Goal: Task Accomplishment & Management: Manage account settings

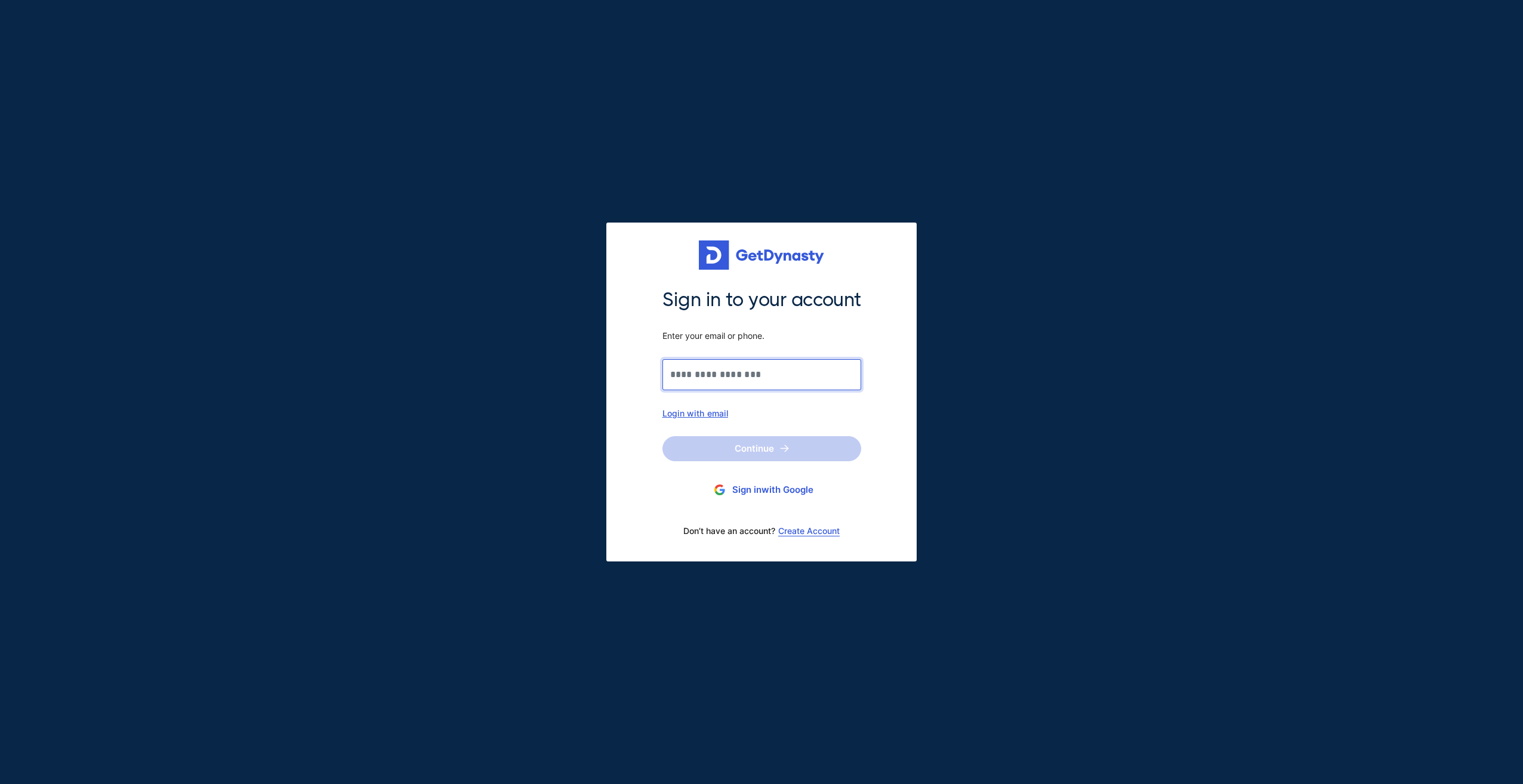
click at [727, 379] on input "Sign in to your account Enter your email or phone." at bounding box center [762, 374] width 198 height 31
type input "**********"
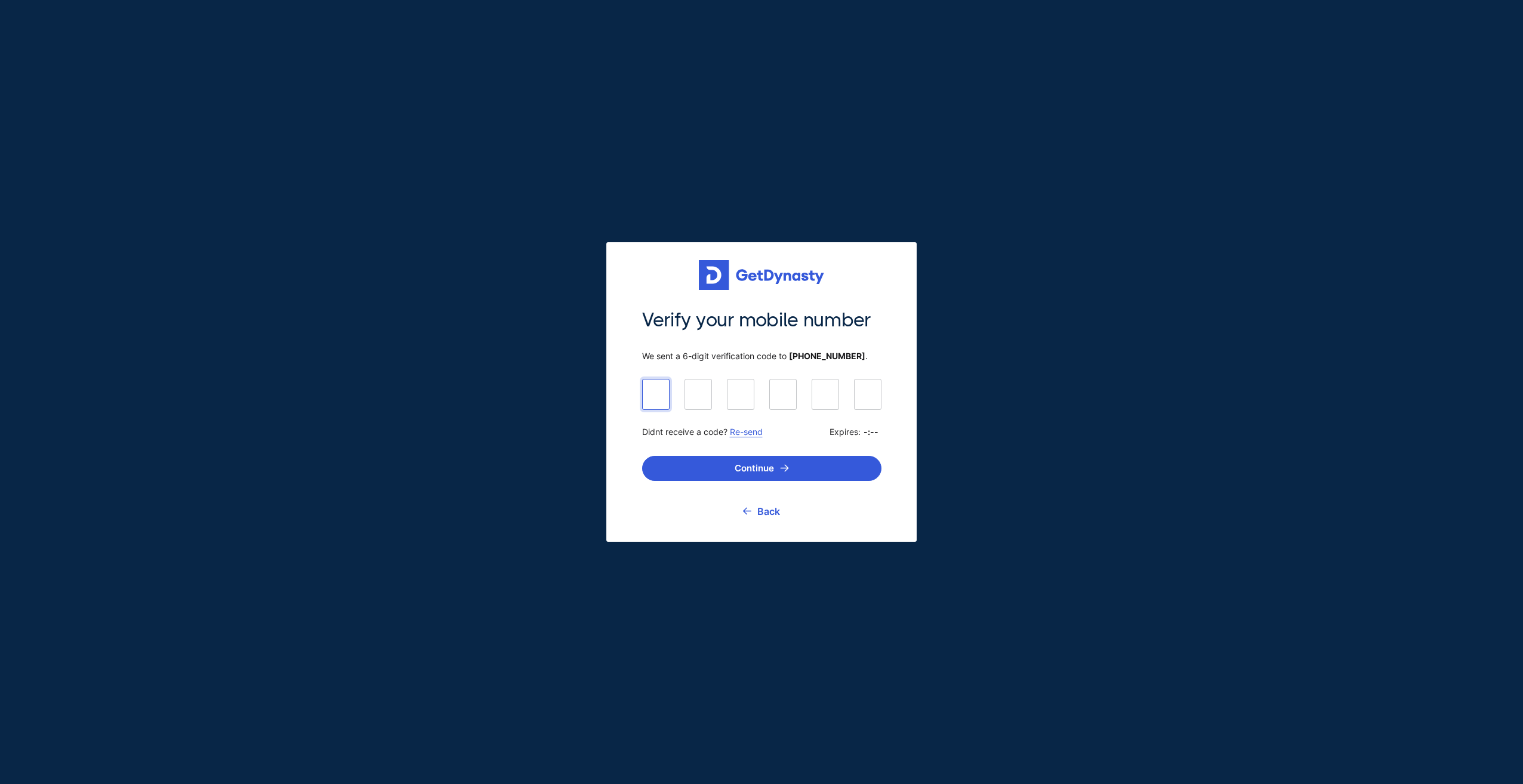
click at [657, 394] on input at bounding box center [762, 394] width 240 height 30
type input "******"
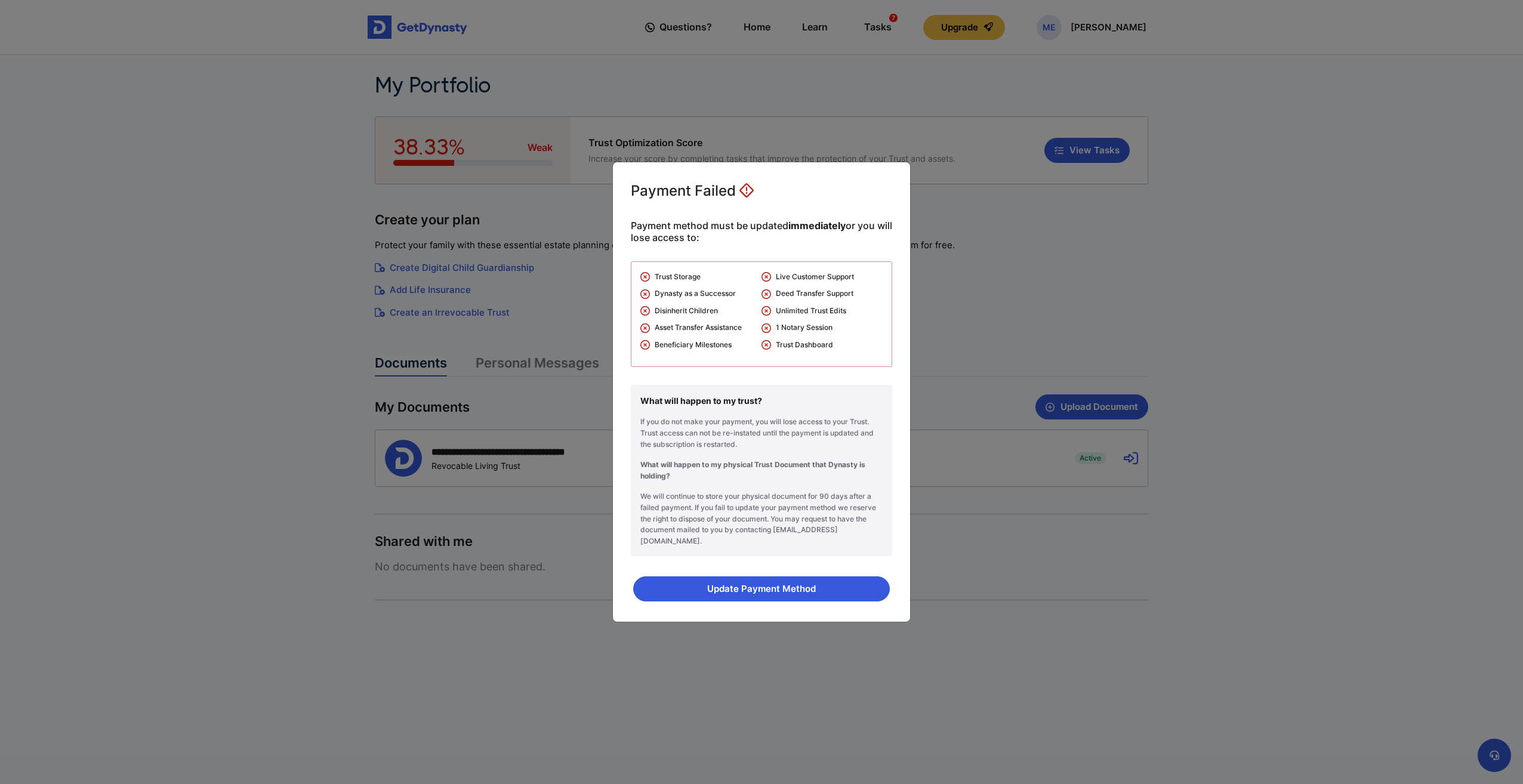
click at [952, 352] on div "Payment Failed Payment method must be updated immediately or you will lose acce…" at bounding box center [761, 392] width 1523 height 784
click at [794, 581] on button "Update Payment Method" at bounding box center [761, 588] width 256 height 25
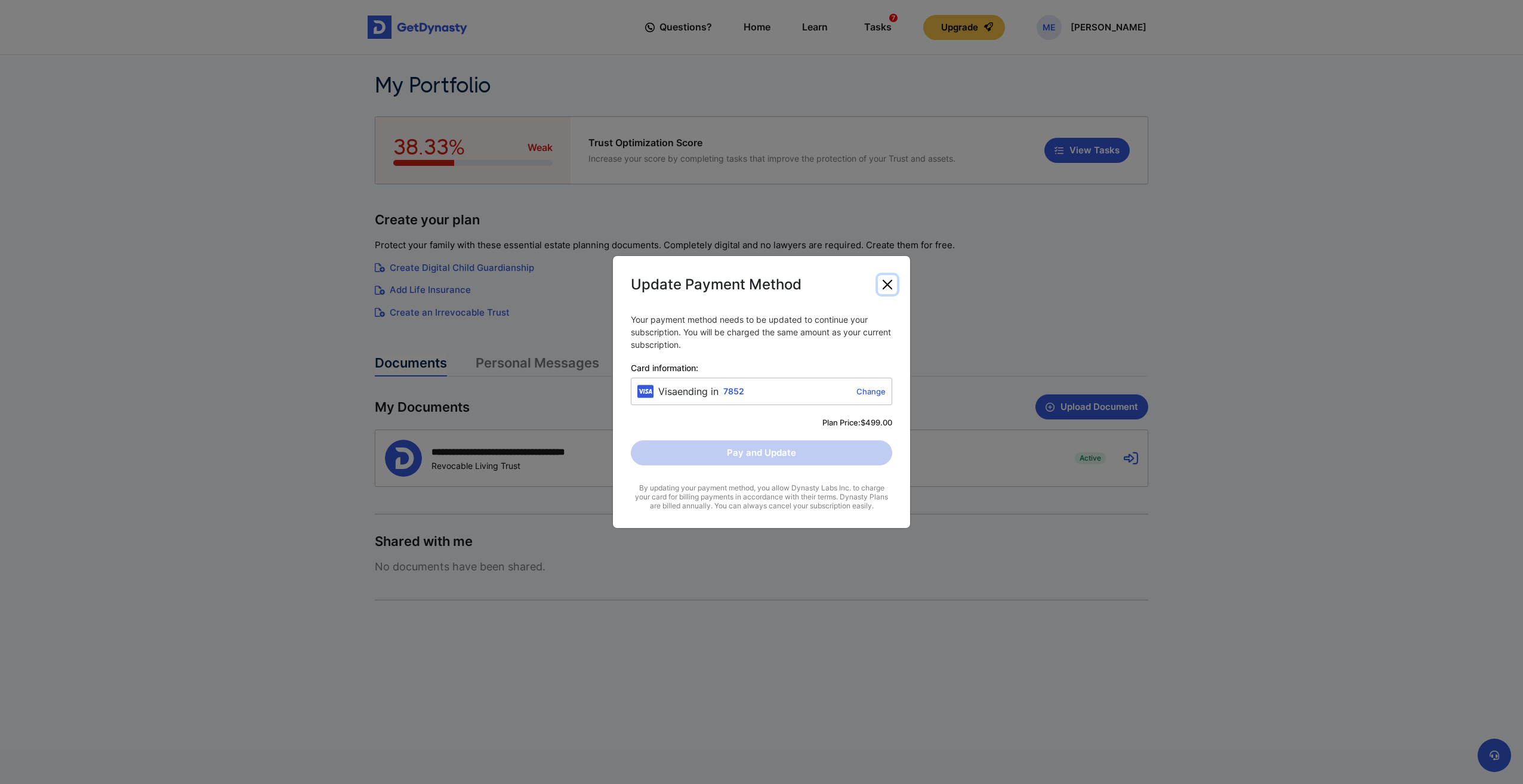
click at [882, 285] on button "Close" at bounding box center [887, 285] width 19 height 19
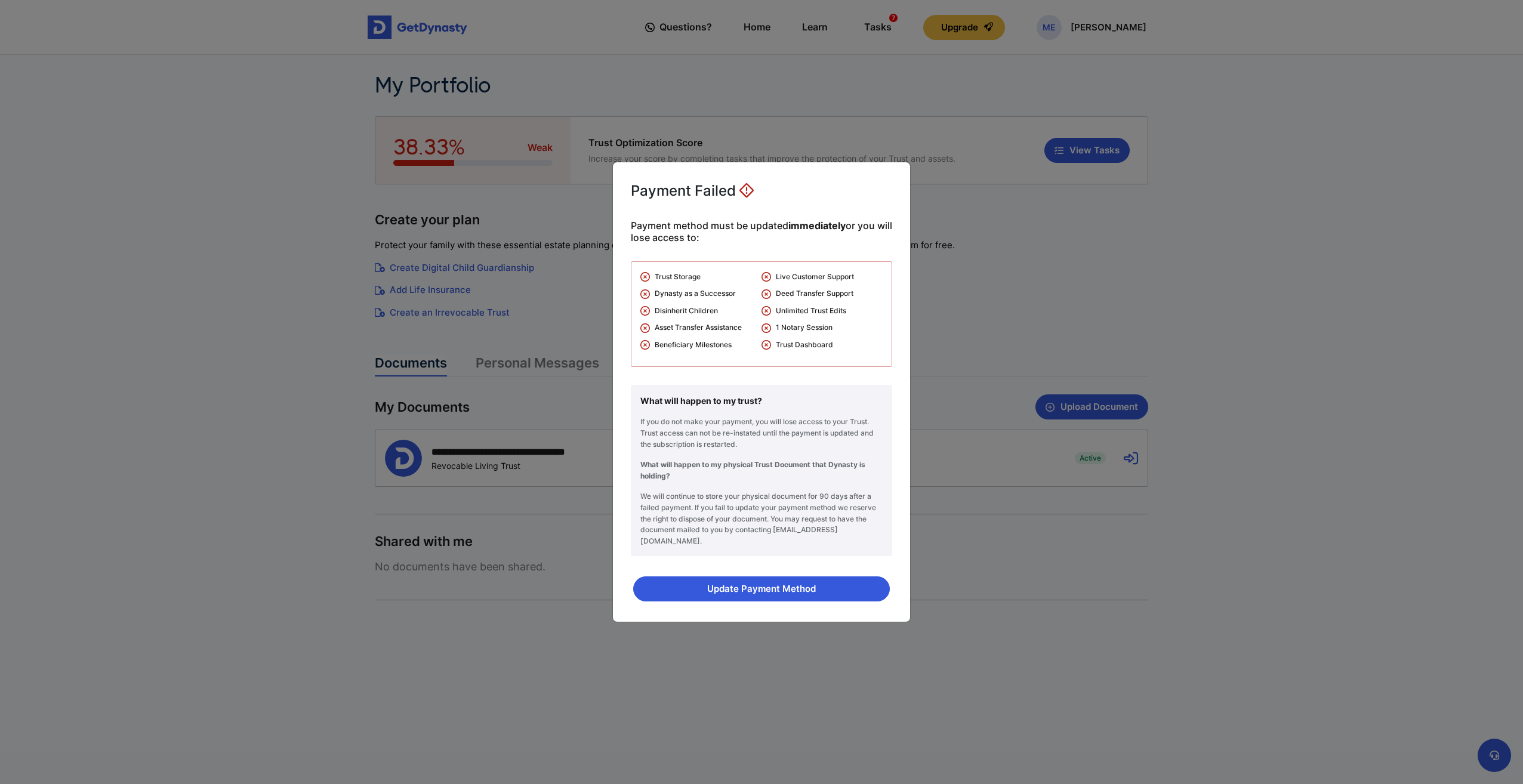
click at [968, 350] on div "Payment Failed Payment method must be updated immediately or you will lose acce…" at bounding box center [761, 392] width 1523 height 784
click at [782, 590] on button "Update Payment Method" at bounding box center [761, 588] width 256 height 25
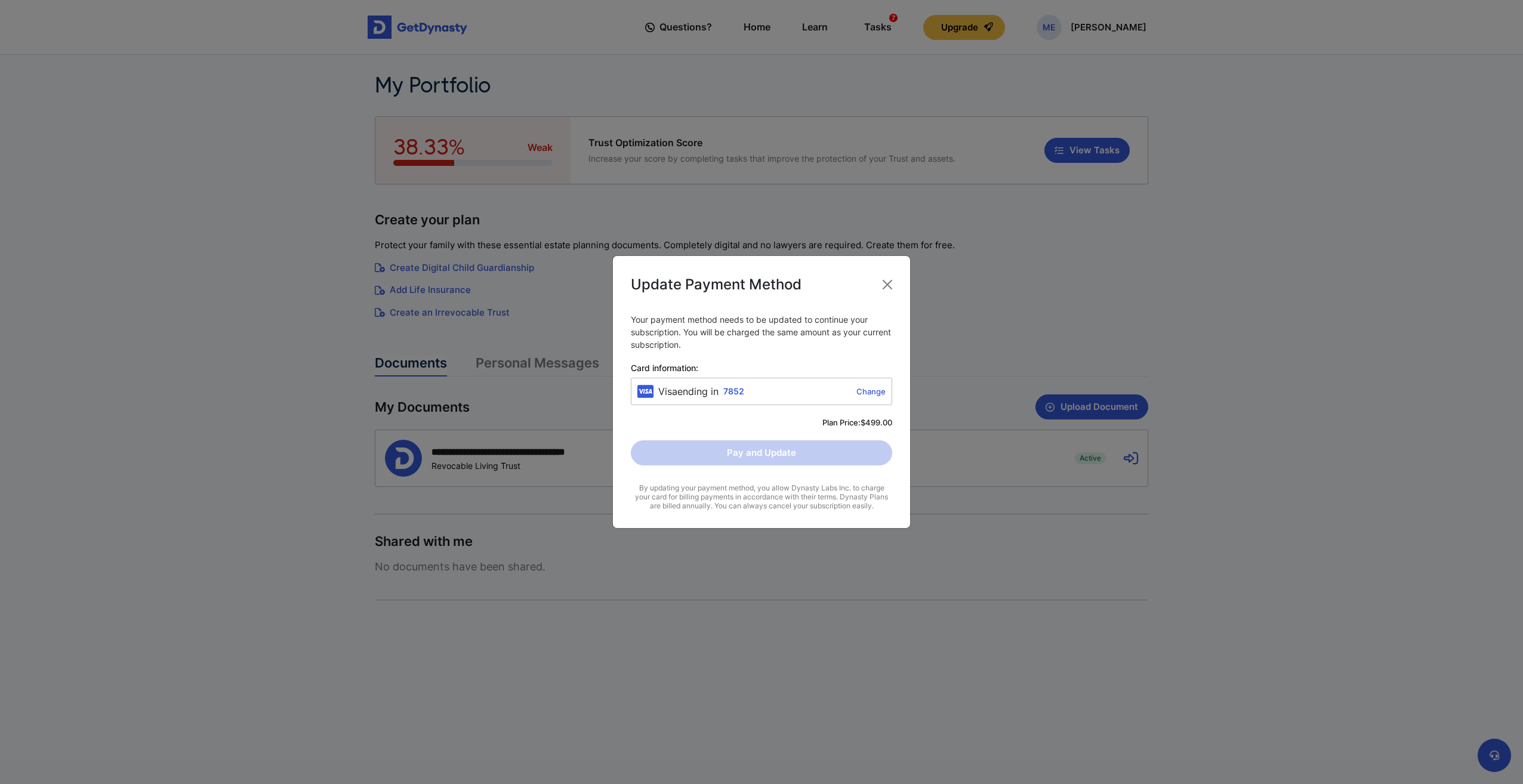
click at [733, 389] on span "7852" at bounding box center [733, 391] width 21 height 10
click at [889, 285] on button "Close" at bounding box center [887, 285] width 19 height 19
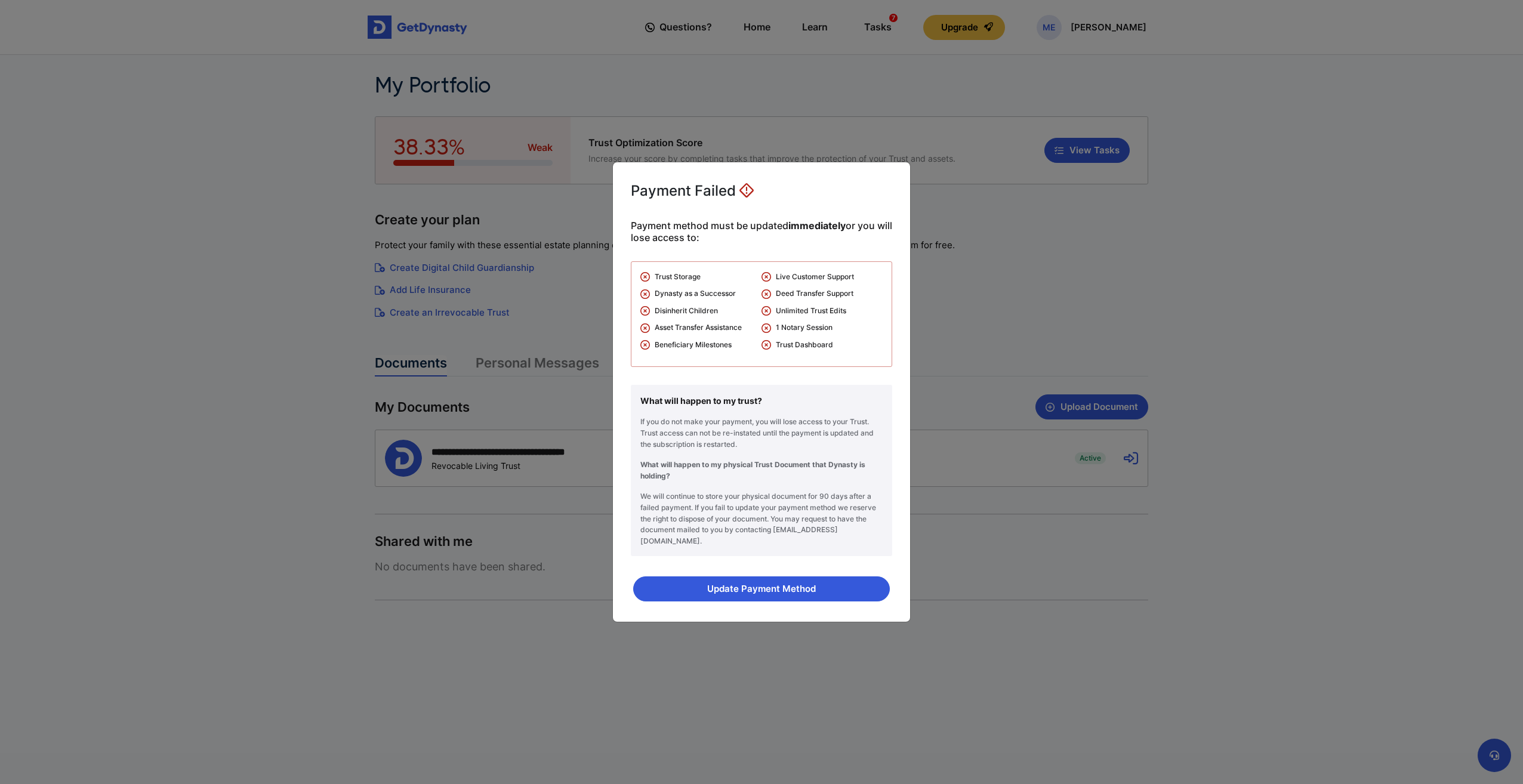
click at [958, 328] on div "Payment Failed Payment method must be updated immediately or you will lose acce…" at bounding box center [761, 392] width 1523 height 784
click at [992, 237] on div "Payment Failed Payment method must be updated immediately or you will lose acce…" at bounding box center [761, 392] width 1523 height 784
click at [997, 286] on div "Payment Failed Payment method must be updated immediately or you will lose acce…" at bounding box center [761, 392] width 1523 height 784
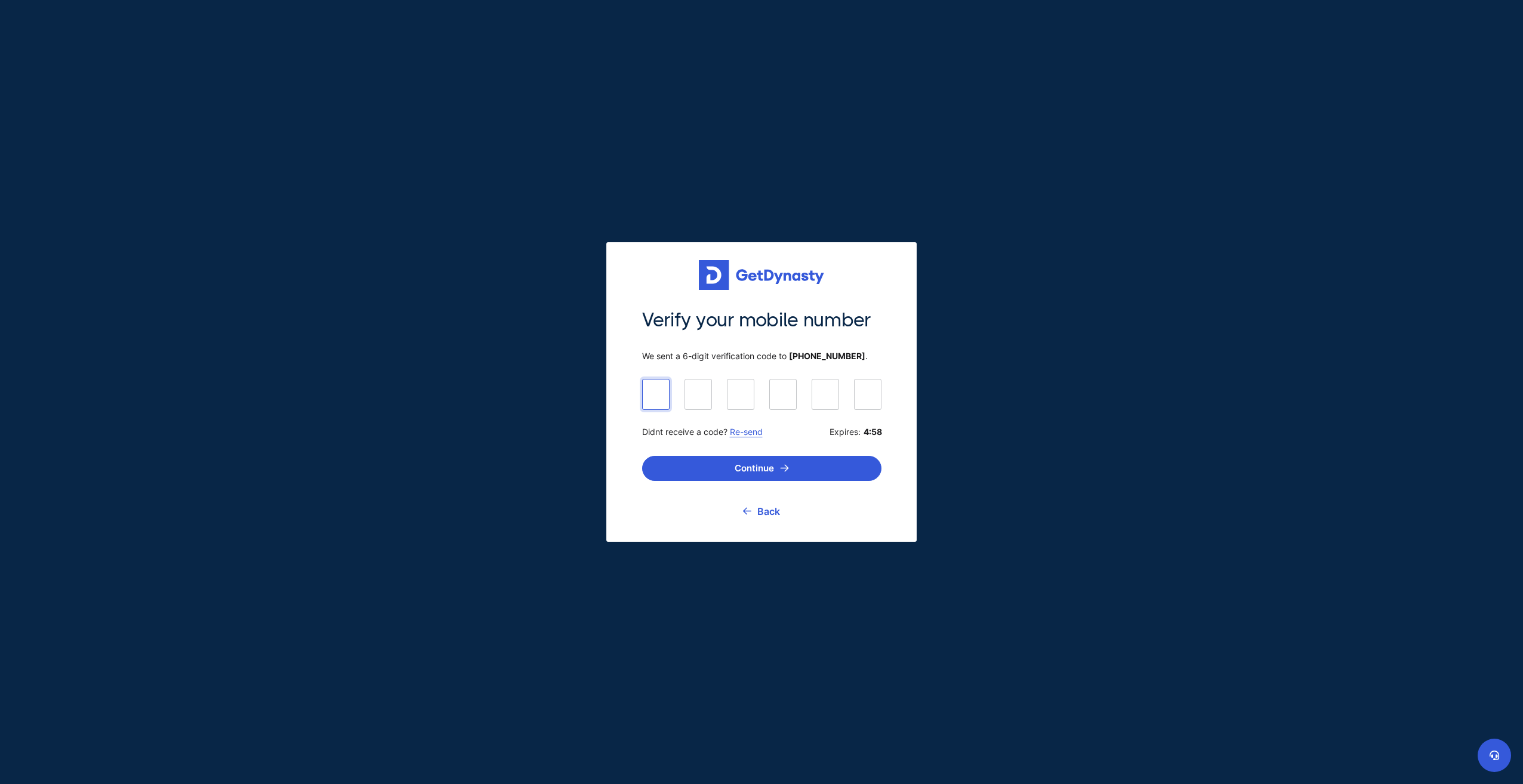
click at [653, 394] on input at bounding box center [762, 394] width 240 height 30
click at [741, 435] on link "Re-send" at bounding box center [746, 431] width 33 height 10
click at [666, 385] on input at bounding box center [762, 394] width 240 height 30
type input "******"
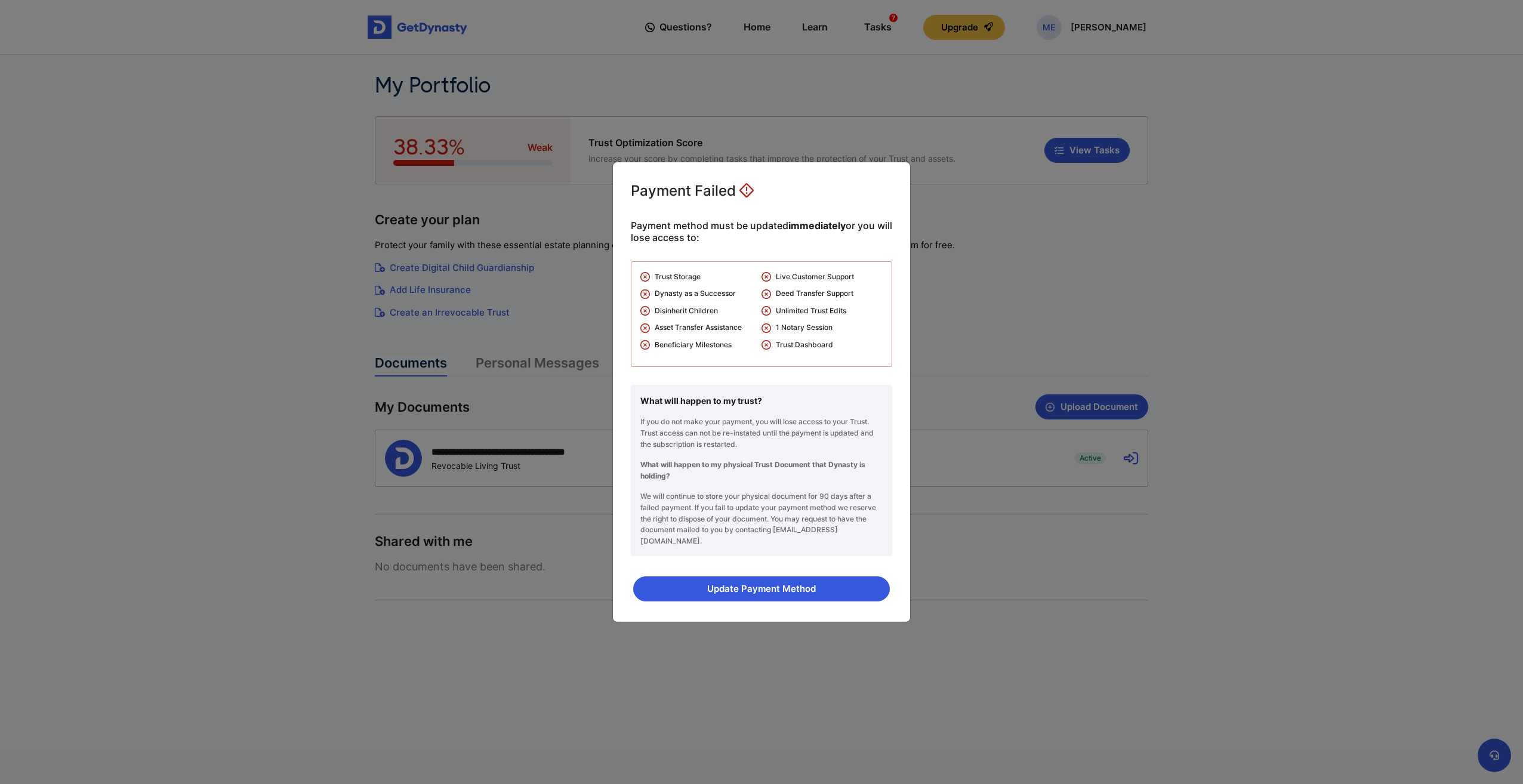
click at [829, 329] on li "1 Notary Session" at bounding box center [822, 331] width 121 height 18
click at [961, 306] on div "Payment Failed Payment method must be updated immediately or you will lose acce…" at bounding box center [761, 392] width 1523 height 784
click at [780, 596] on div "Update Payment Method" at bounding box center [761, 589] width 261 height 30
click at [784, 578] on button "Update Payment Method" at bounding box center [761, 588] width 256 height 25
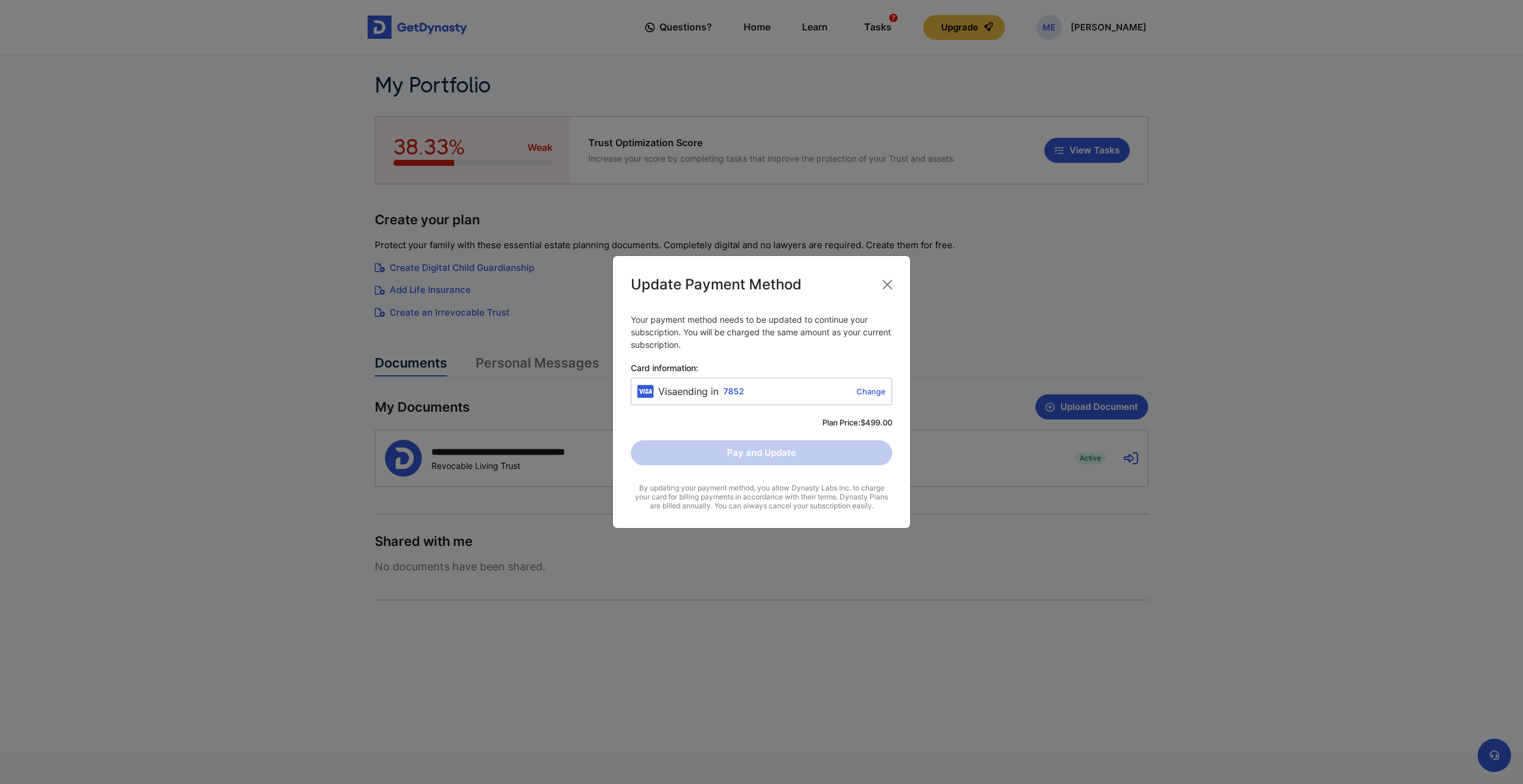
click at [864, 389] on link "Change" at bounding box center [817, 391] width 137 height 9
click at [872, 418] on div "Plan Price: $499.00" at bounding box center [761, 422] width 261 height 12
click at [885, 283] on button "Close" at bounding box center [887, 285] width 19 height 19
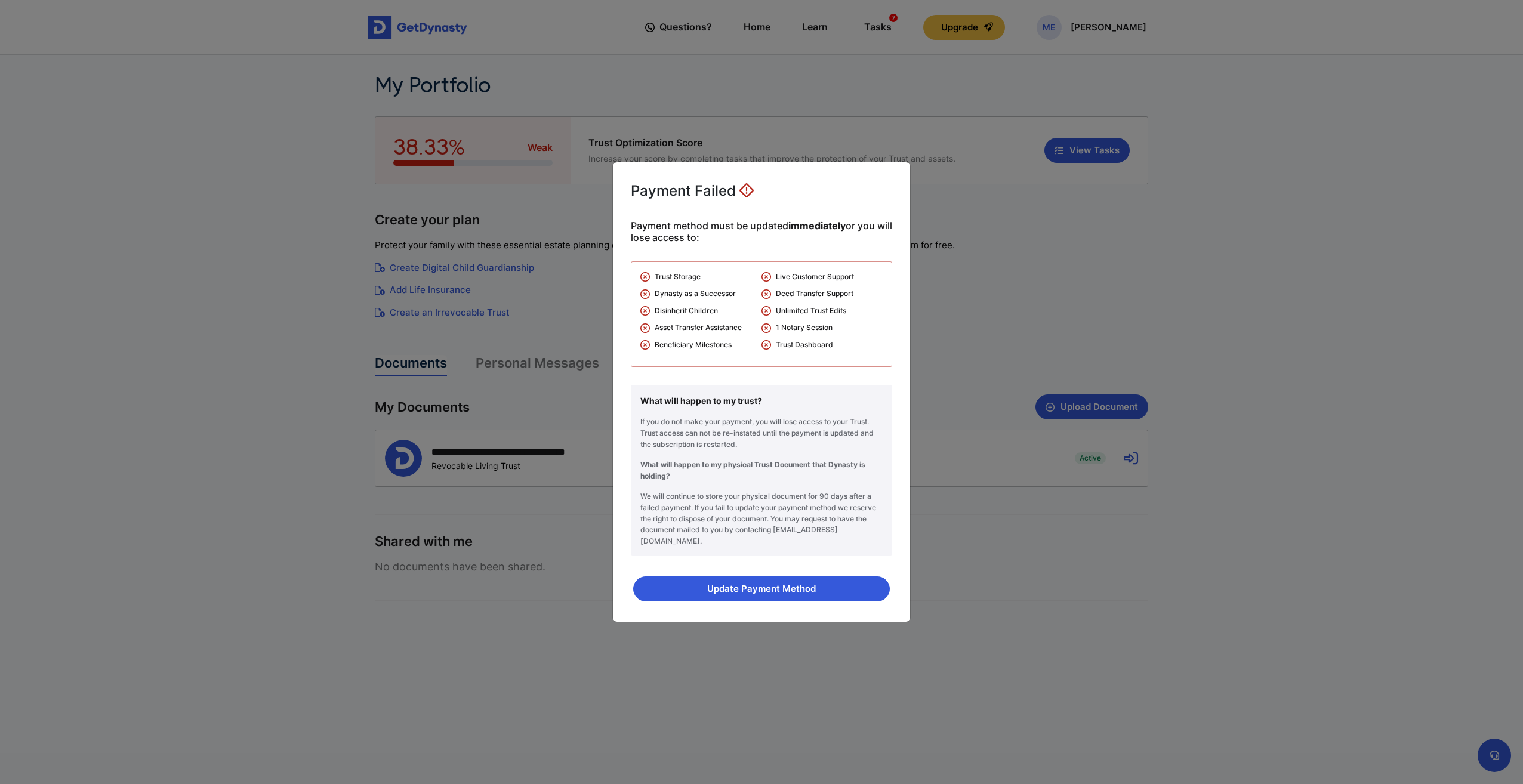
click at [1117, 298] on div "Payment Failed Payment method must be updated immediately or you will lose acce…" at bounding box center [761, 392] width 1523 height 784
click at [1495, 757] on div "Payment Failed Payment method must be updated immediately or you will lose acce…" at bounding box center [761, 392] width 1523 height 784
drag, startPoint x: 21, startPoint y: 26, endPoint x: 58, endPoint y: 20, distance: 37.5
click at [21, 26] on div "Payment Failed Payment method must be updated immediately or you will lose acce…" at bounding box center [761, 392] width 1523 height 784
click at [491, 488] on div "Payment Failed Payment method must be updated immediately or you will lose acce…" at bounding box center [761, 392] width 1523 height 784
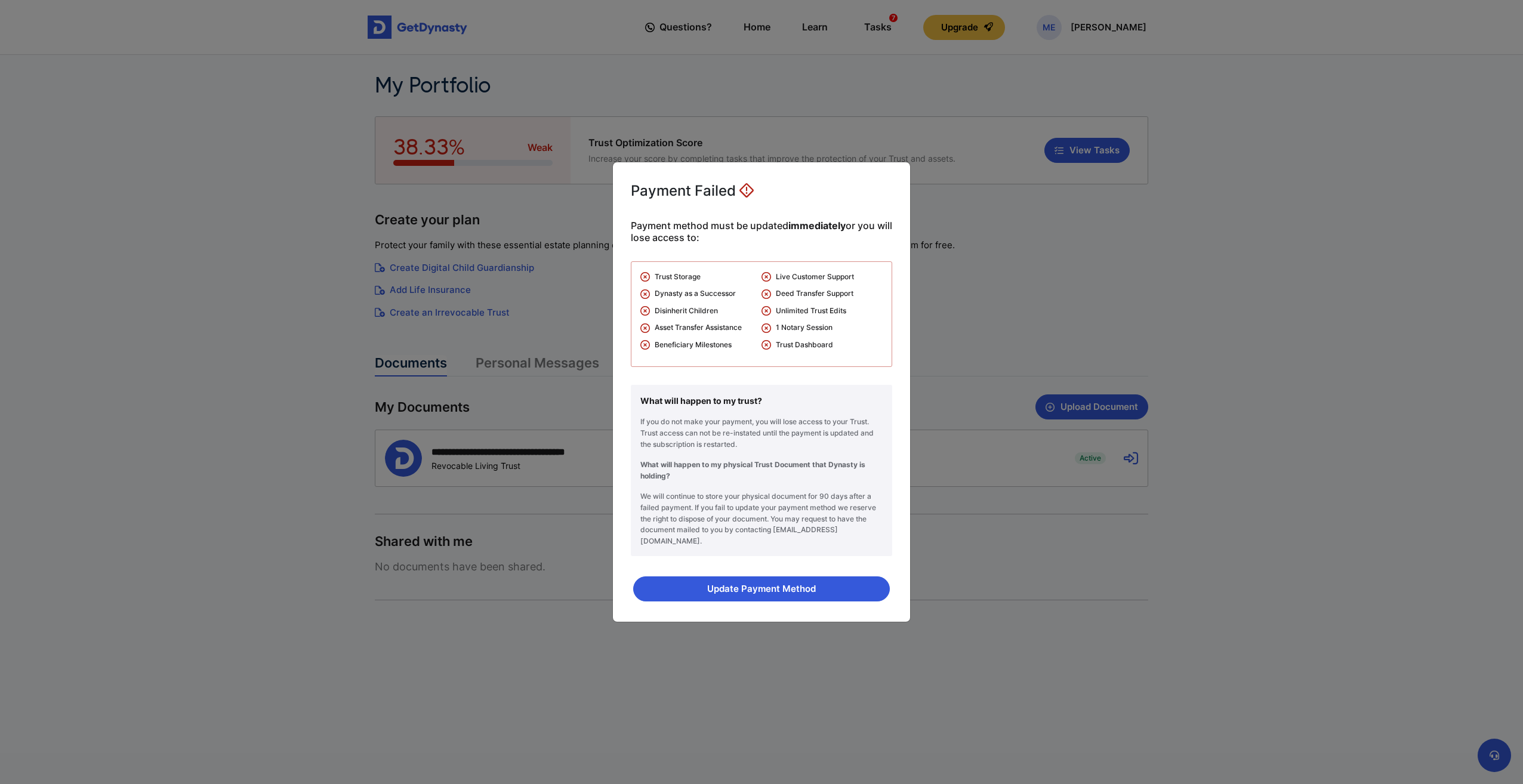
click at [972, 129] on div "Payment Failed Payment method must be updated immediately or you will lose acce…" at bounding box center [761, 392] width 1523 height 784
click at [694, 449] on p "If you do not make your payment, you will lose access to your Trust. Trust acce…" at bounding box center [761, 433] width 242 height 34
click at [522, 559] on div "Payment Failed Payment method must be updated immediately or you will lose acce…" at bounding box center [761, 392] width 1523 height 784
click at [819, 588] on button "Update Payment Method" at bounding box center [761, 588] width 256 height 25
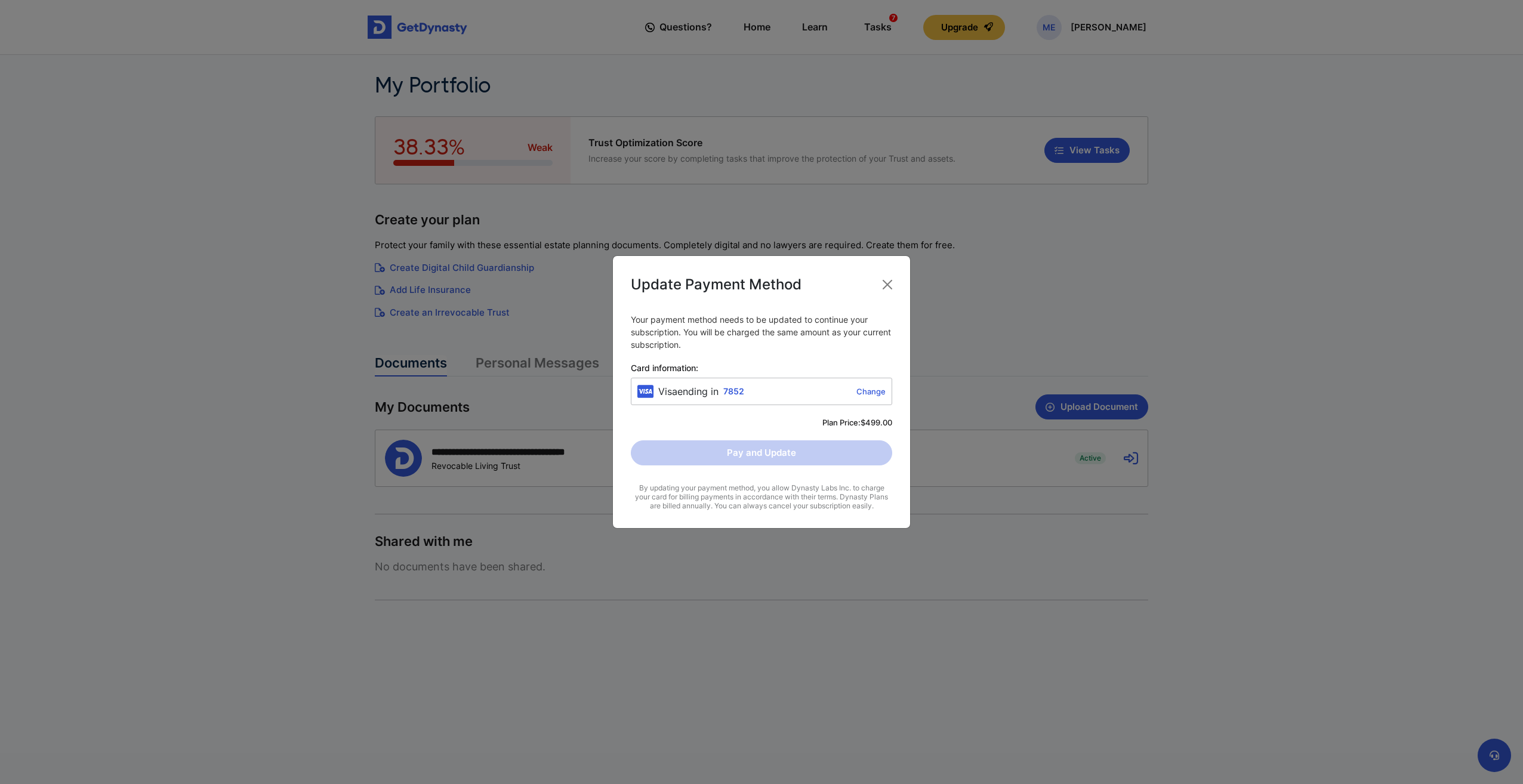
click at [799, 389] on link "Change" at bounding box center [817, 391] width 137 height 9
click at [828, 369] on span "Card information:" at bounding box center [761, 368] width 261 height 10
click at [828, 385] on input "Card information:" at bounding box center [762, 385] width 248 height 1
click at [729, 486] on div "By updating your payment method, you allow Dynasty Labs Inc. to charge your car…" at bounding box center [761, 496] width 261 height 27
click at [757, 496] on div "By updating your payment method, you allow Dynasty Labs Inc. to charge your car…" at bounding box center [761, 496] width 261 height 27
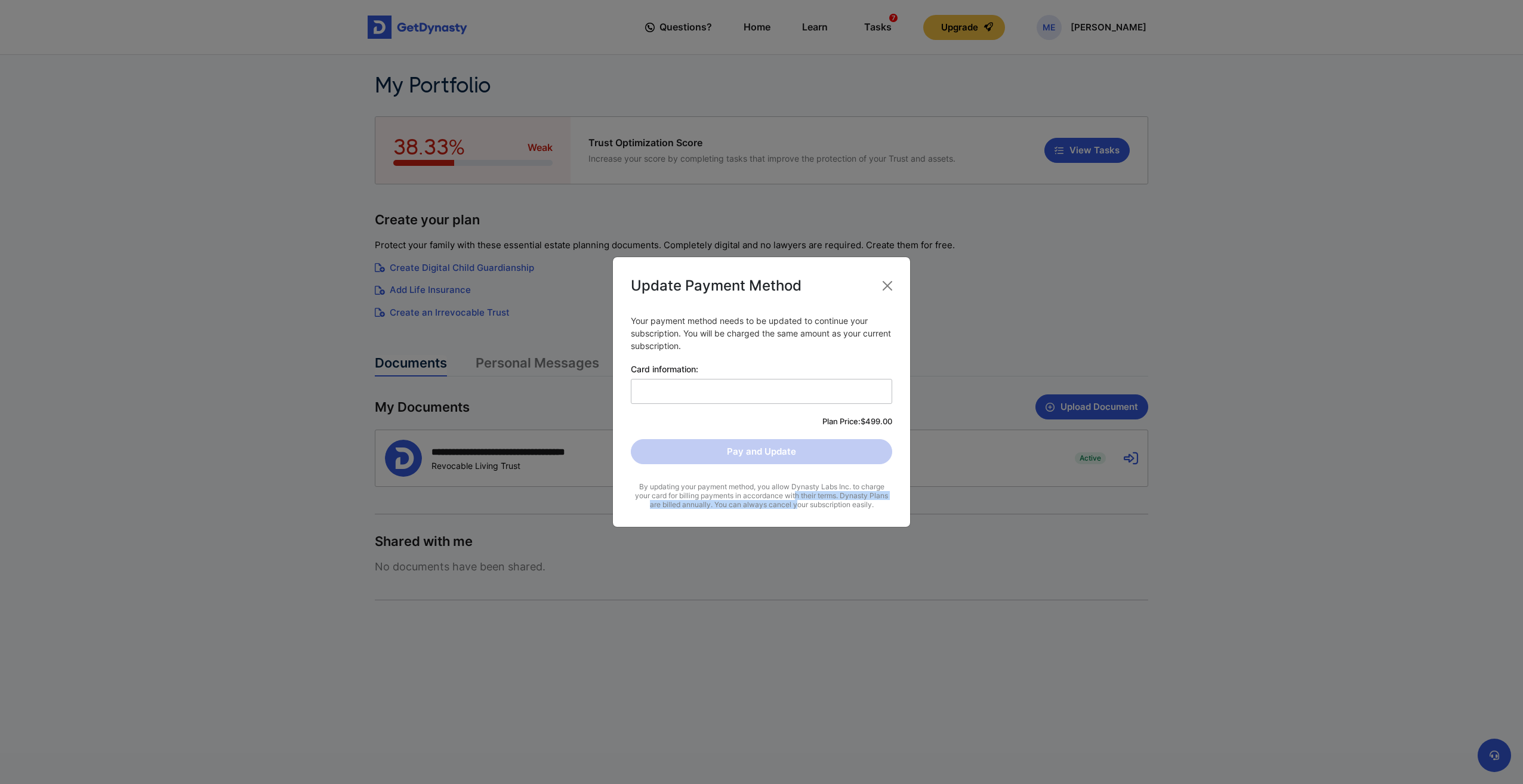
drag, startPoint x: 757, startPoint y: 496, endPoint x: 779, endPoint y: 503, distance: 23.1
click at [779, 503] on div "By updating your payment method, you allow Dynasty Labs Inc. to charge your car…" at bounding box center [761, 496] width 261 height 27
drag, startPoint x: 779, startPoint y: 503, endPoint x: 797, endPoint y: 508, distance: 18.7
click at [797, 508] on div "By updating your payment method, you allow Dynasty Labs Inc. to charge your car…" at bounding box center [761, 496] width 261 height 27
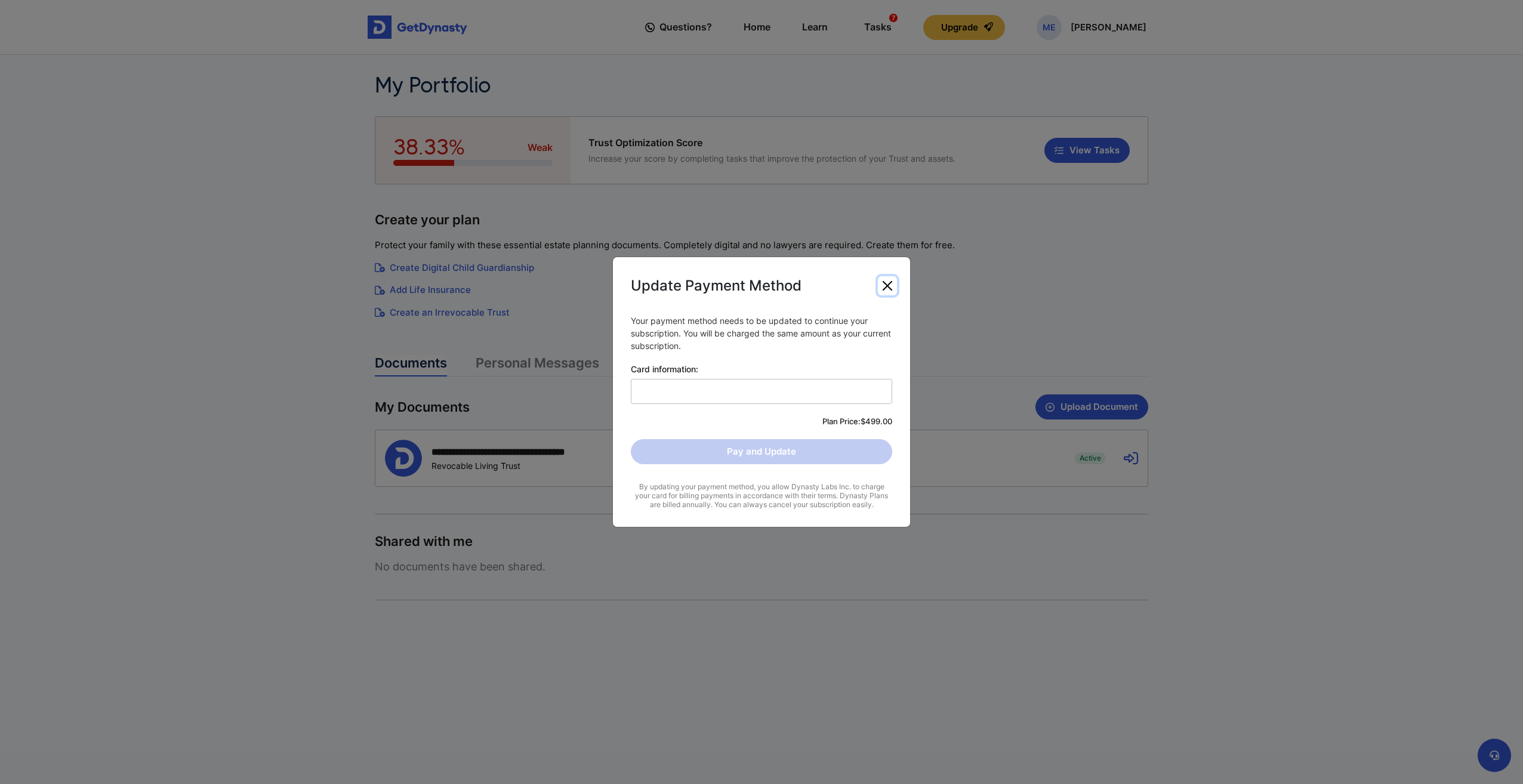
click at [887, 279] on button "Close" at bounding box center [887, 285] width 19 height 19
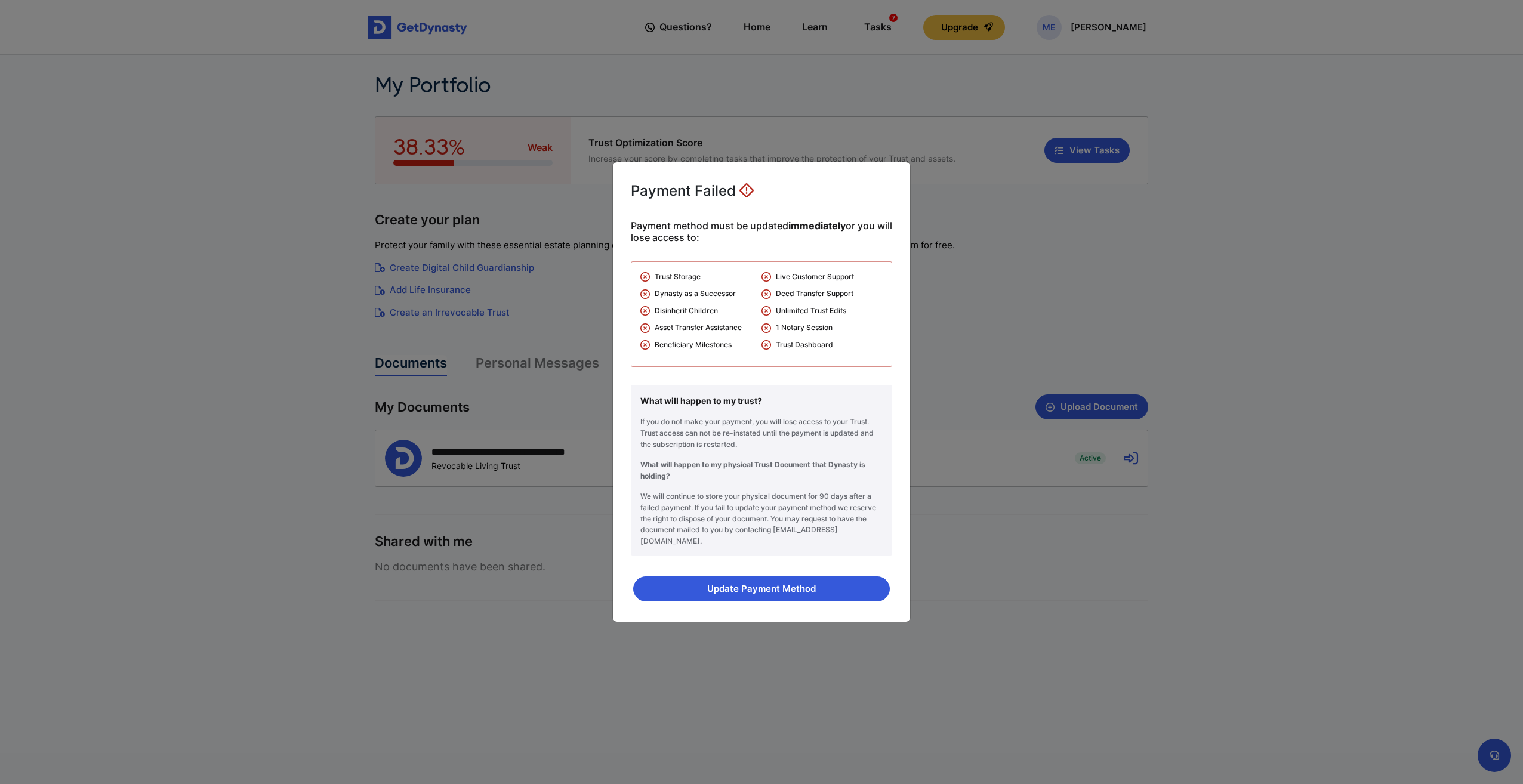
click at [978, 296] on div "Payment Failed Payment method must be updated immediately or you will lose acce…" at bounding box center [761, 392] width 1523 height 784
